Goal: Use online tool/utility: Use online tool/utility

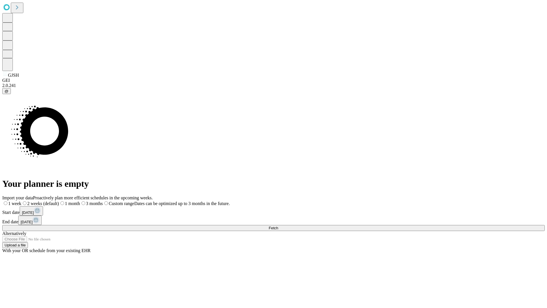
click at [278, 226] on span "Fetch" at bounding box center [273, 228] width 9 height 4
